Goal: Find specific page/section: Find specific page/section

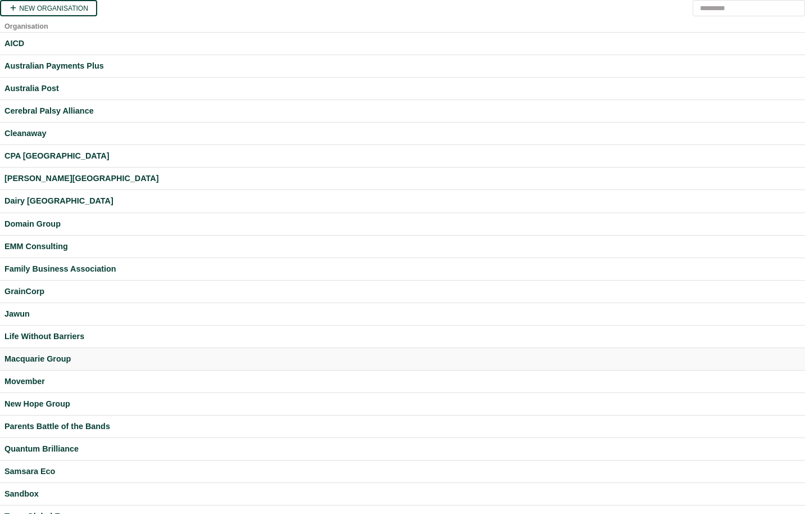
scroll to position [225, 0]
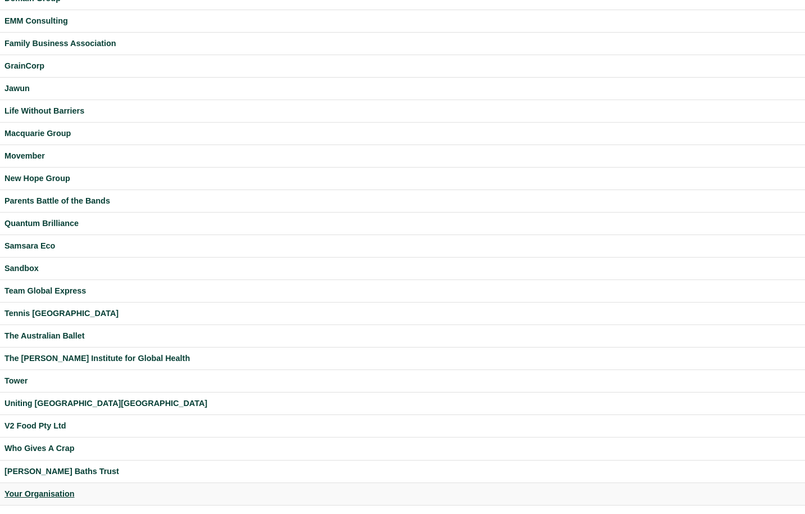
click at [53, 489] on div "Your Organisation" at bounding box center [402, 493] width 796 height 13
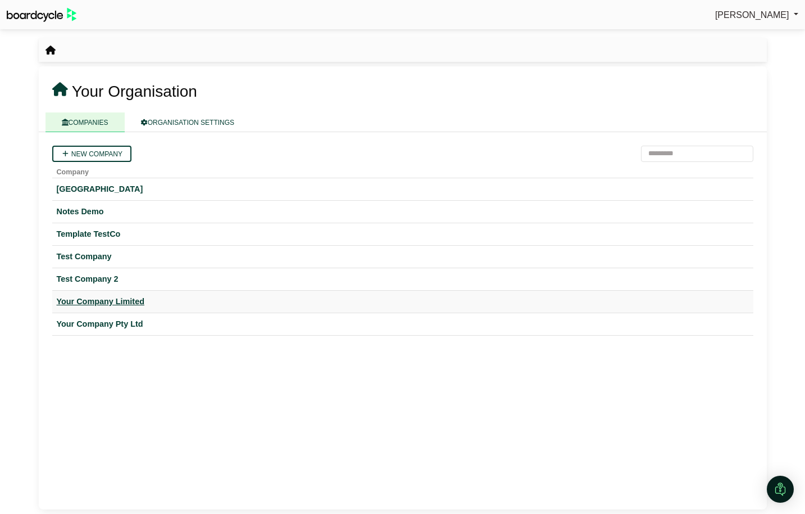
click at [111, 302] on div "Your Company Limited" at bounding box center [403, 301] width 692 height 13
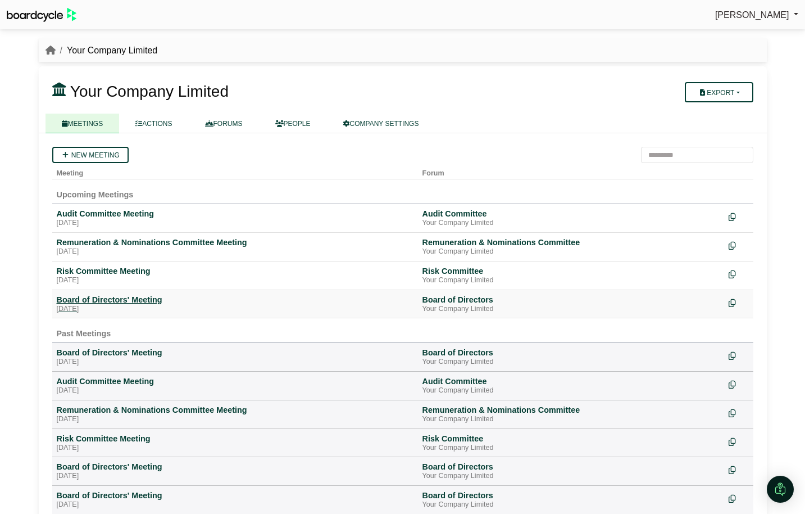
click at [93, 298] on div "Board of Directors' Meeting" at bounding box center [235, 299] width 357 height 10
